Goal: Check status: Verify the current state of an ongoing process or item

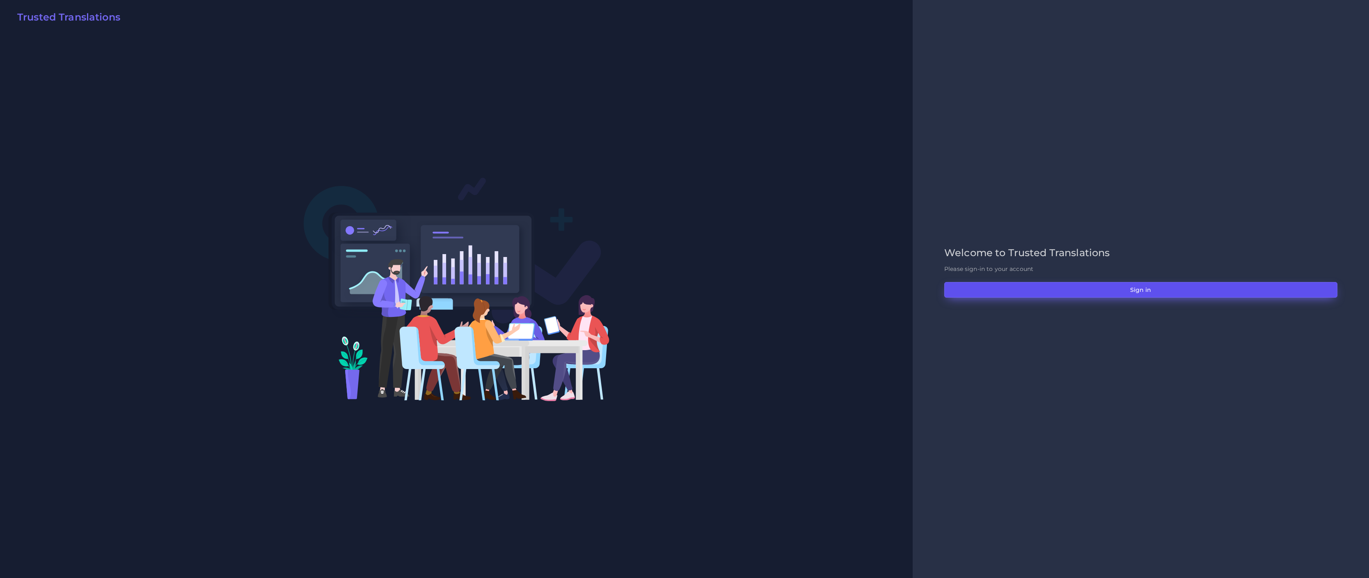
click at [1103, 291] on button "Sign in" at bounding box center [1141, 290] width 393 height 16
click at [1164, 294] on button "Sign in" at bounding box center [1141, 290] width 393 height 16
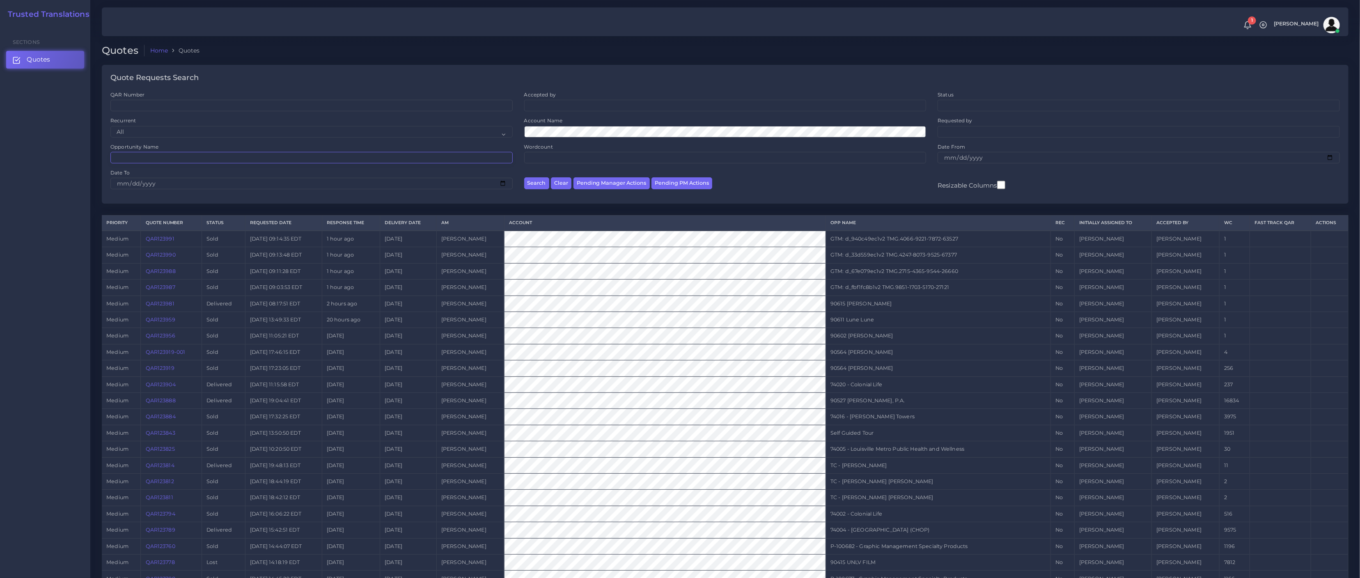
click at [170, 155] on input "Opportunity Name" at bounding box center [311, 157] width 402 height 11
paste input "73924"
type input "73924"
click at [524, 177] on button "Search" at bounding box center [536, 183] width 25 height 12
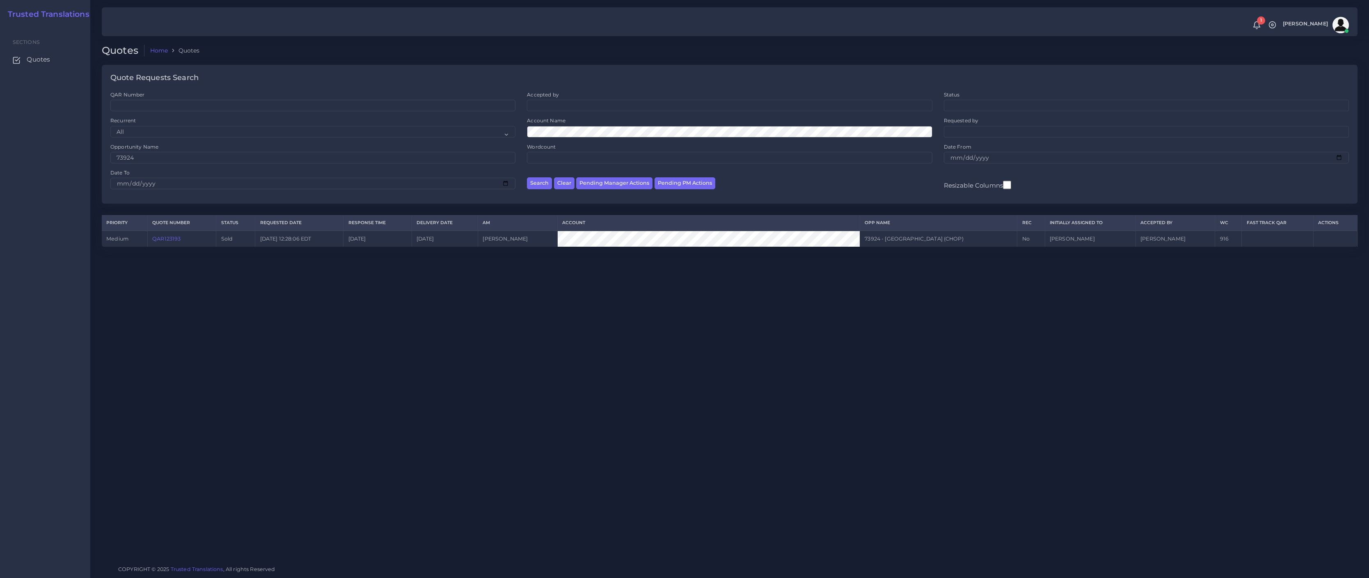
click at [160, 239] on link "QAR123193" at bounding box center [166, 239] width 28 height 6
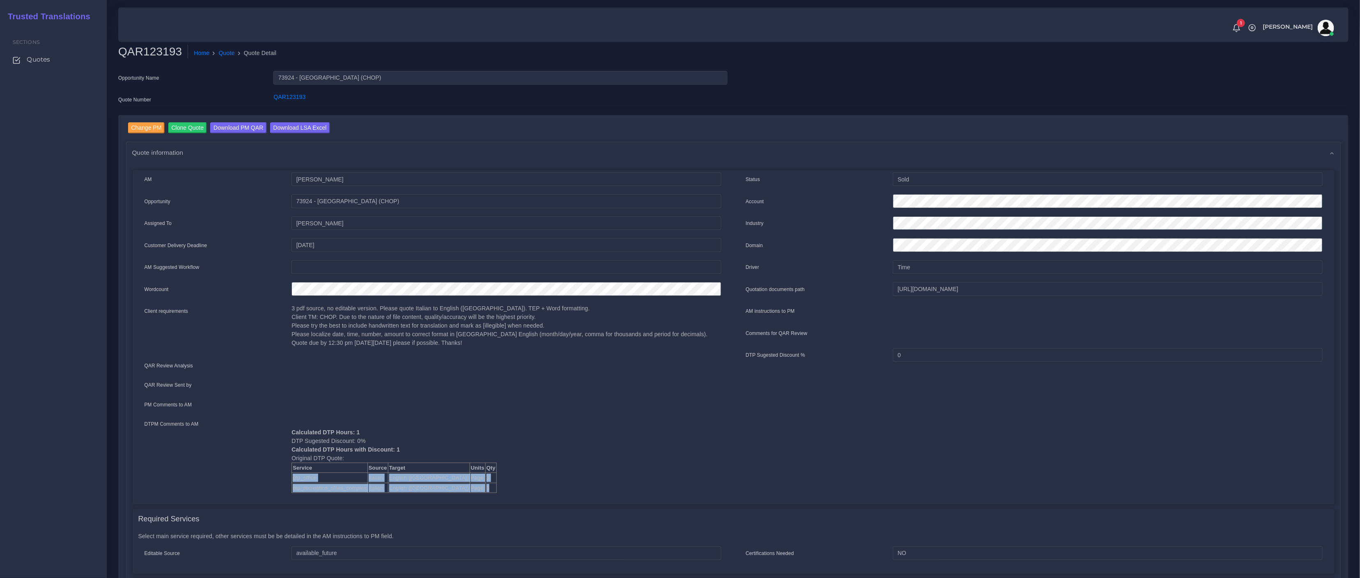
drag, startPoint x: 449, startPoint y: 486, endPoint x: 305, endPoint y: 343, distance: 202.6
click at [293, 479] on tbody "Service Source Target Units Qty dtp_office Italian English (US) Page 3 dtp_recr…" at bounding box center [394, 478] width 205 height 30
copy tbody "dtp_office Italian English (US) Page 3 dtp_recreation_sfiles_complex Italian En…"
click at [224, 53] on link "Quote" at bounding box center [227, 53] width 16 height 9
